Goal: Use online tool/utility: Utilize a website feature to perform a specific function

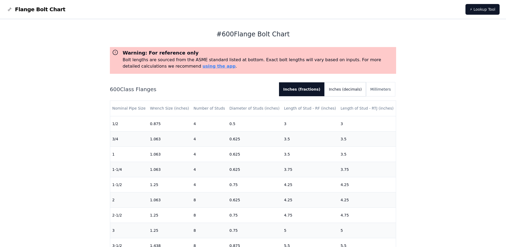
click at [352, 88] on button "Inches (decimals)" at bounding box center [345, 89] width 41 height 14
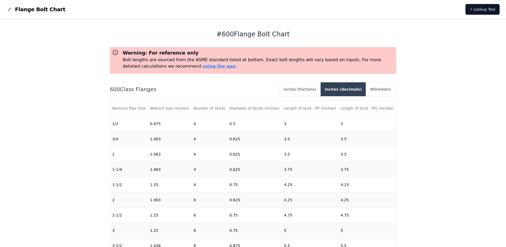
click at [344, 88] on button "Inches (decimals)" at bounding box center [344, 89] width 46 height 14
click at [321, 87] on button "Inches (fractions)" at bounding box center [300, 89] width 41 height 14
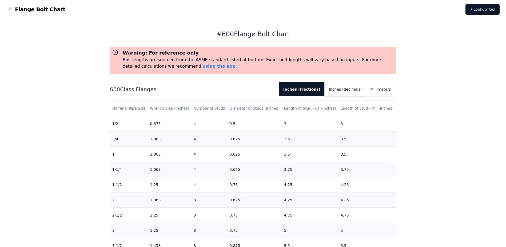
click at [351, 86] on button "Inches (decimals)" at bounding box center [345, 89] width 41 height 14
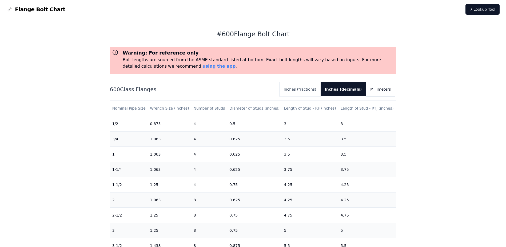
click at [379, 85] on button "Millimeters" at bounding box center [380, 89] width 29 height 14
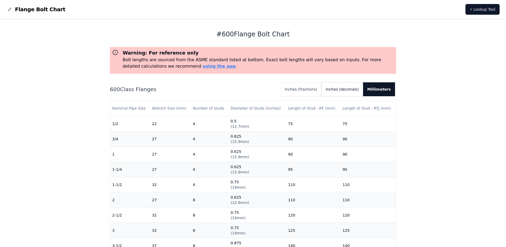
click at [357, 89] on button "Inches (decimals)" at bounding box center [342, 89] width 41 height 14
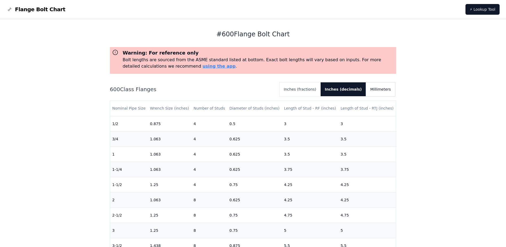
click at [379, 89] on button "Millimeters" at bounding box center [380, 89] width 29 height 14
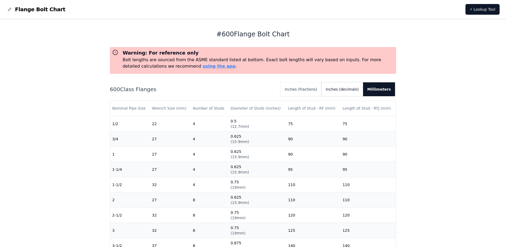
click at [354, 90] on button "Inches (decimals)" at bounding box center [342, 89] width 41 height 14
